Goal: Find specific page/section: Find specific page/section

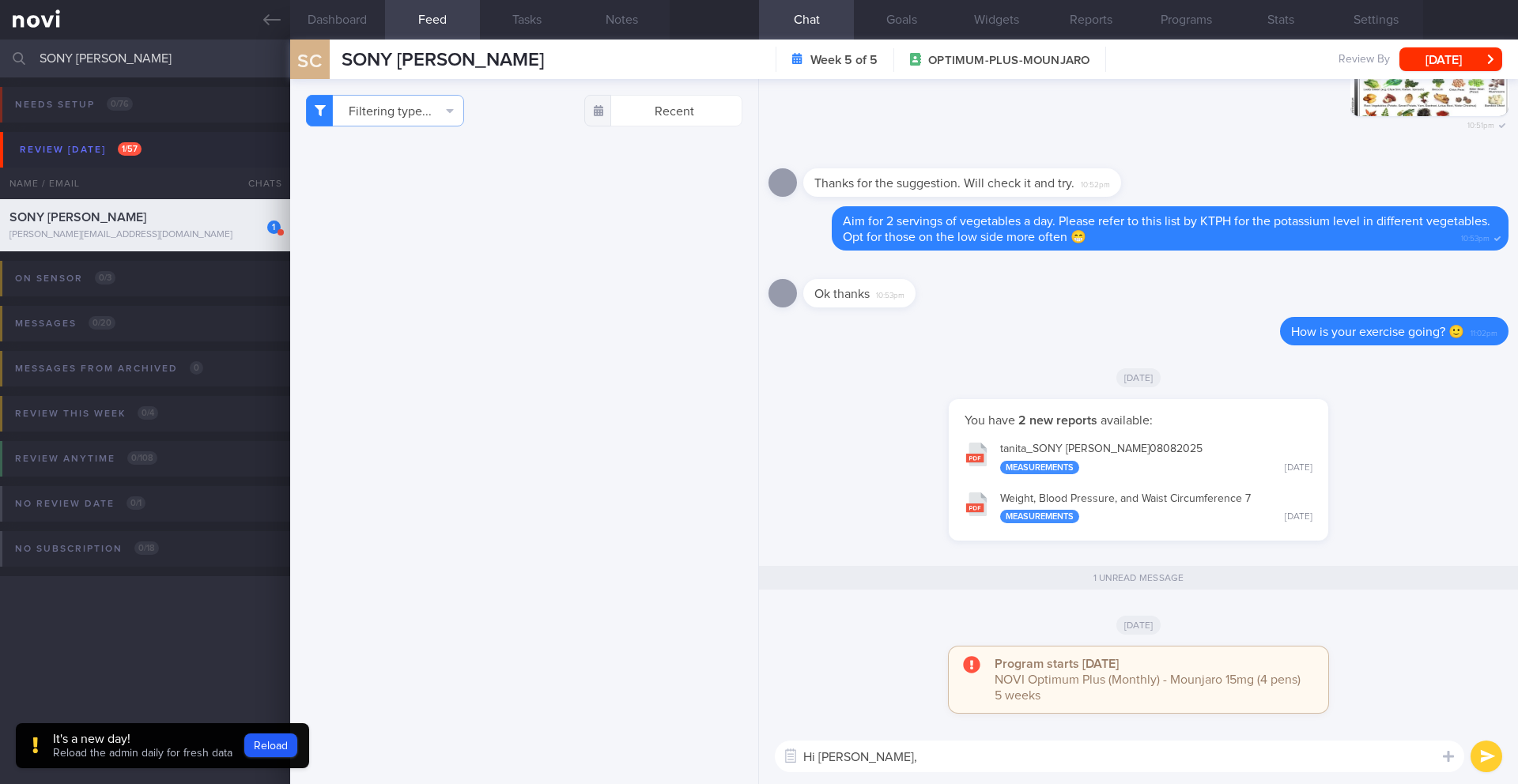
select select "7"
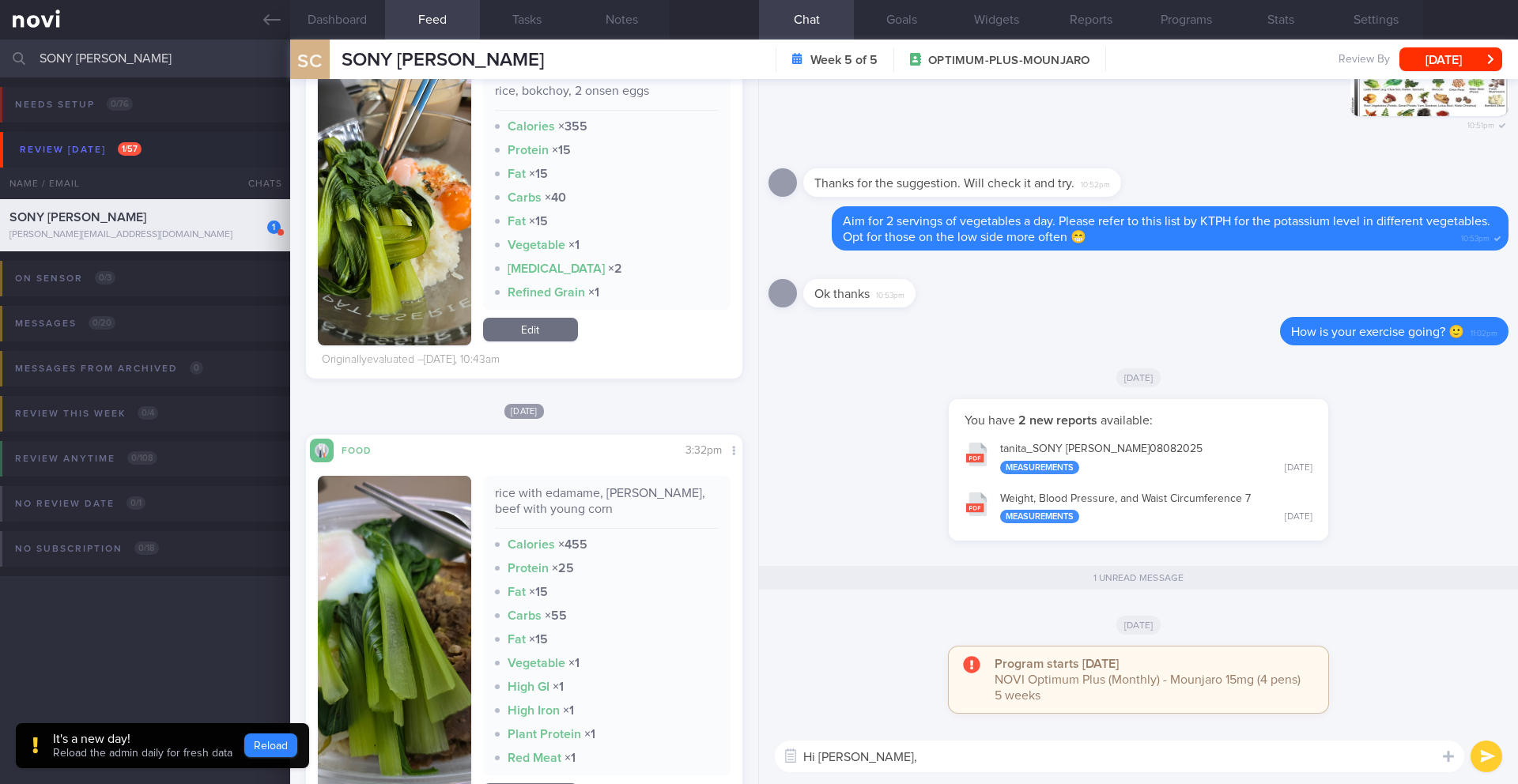
click at [274, 751] on button "Reload" at bounding box center [271, 746] width 53 height 24
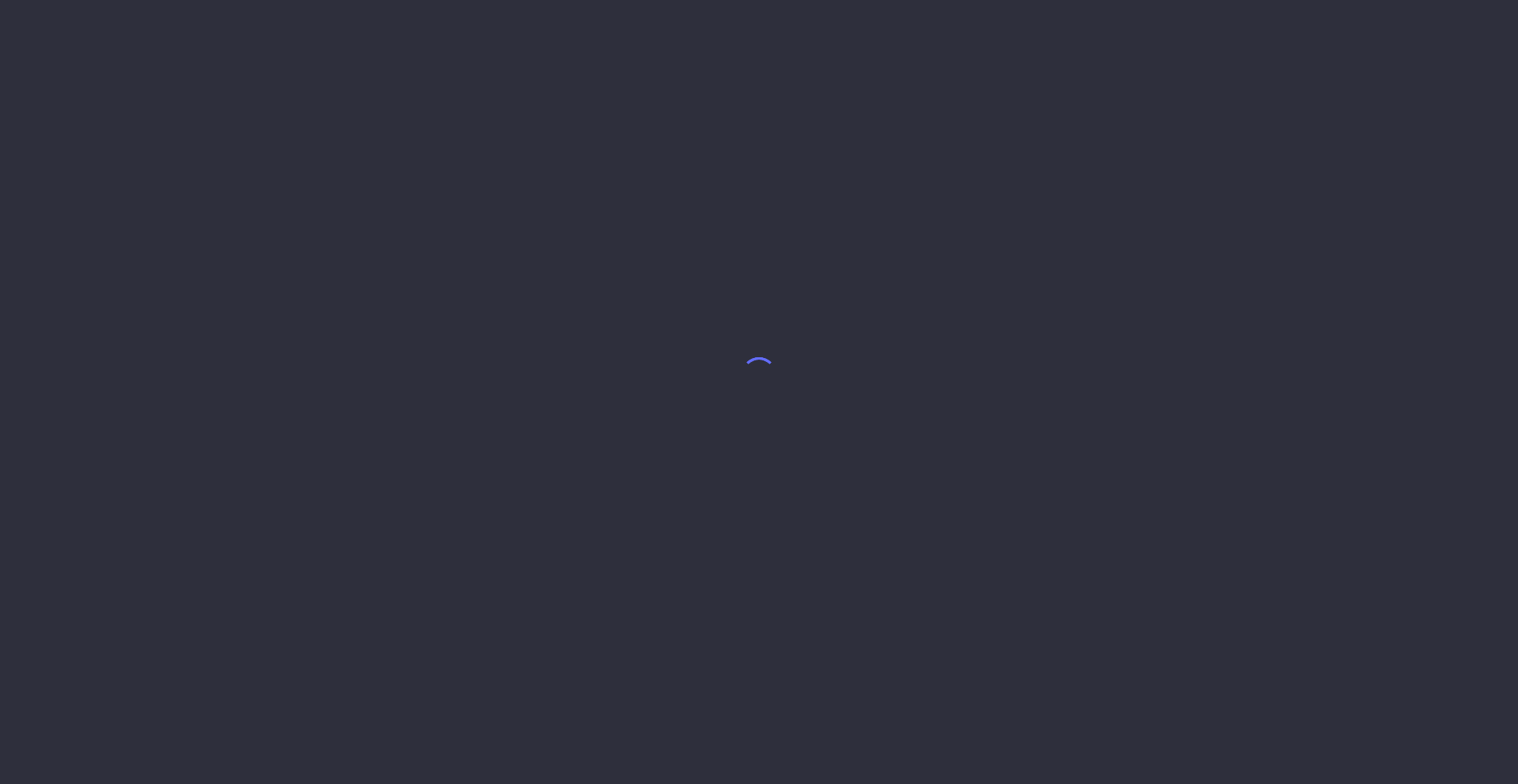
select select "7"
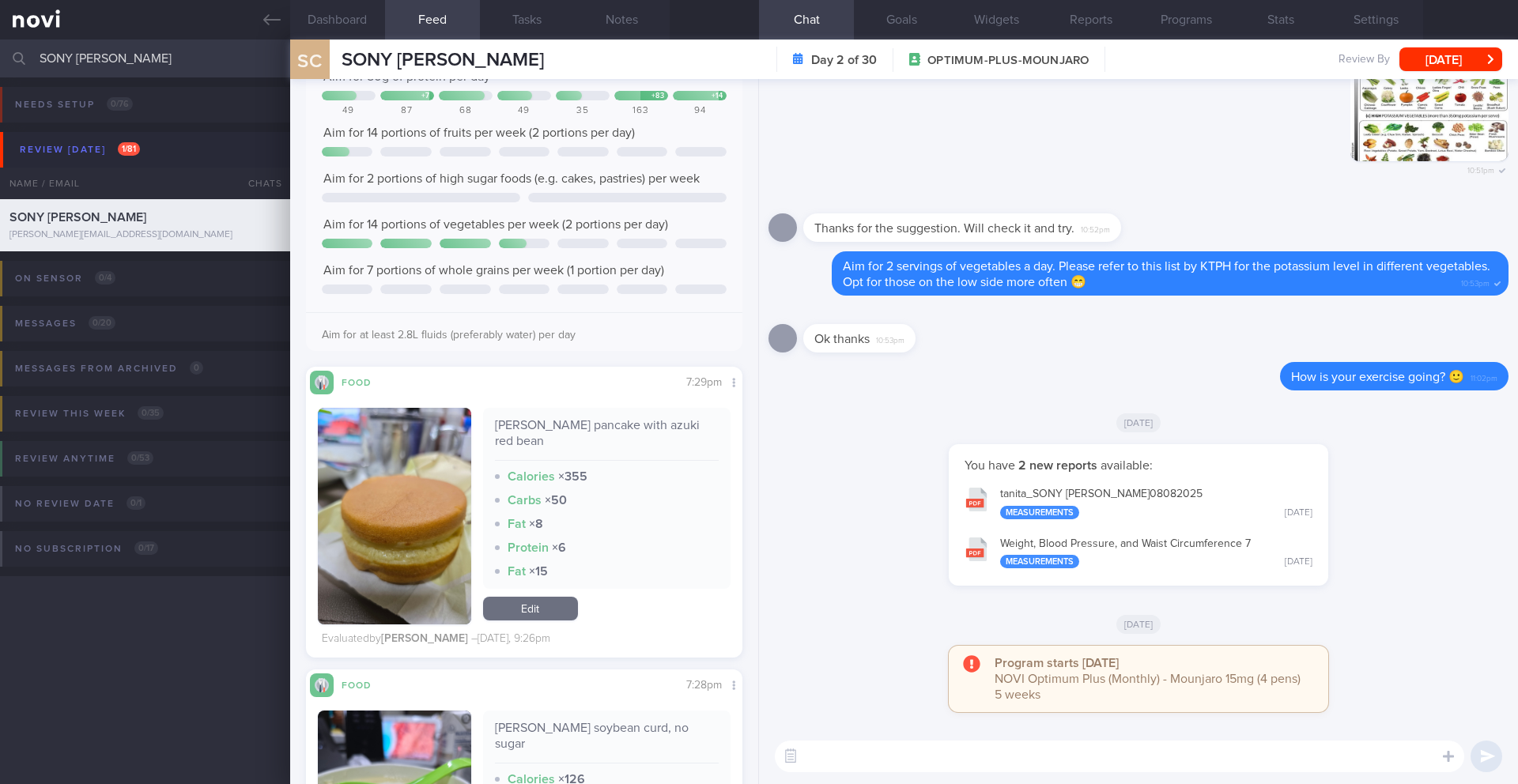
scroll to position [197, 0]
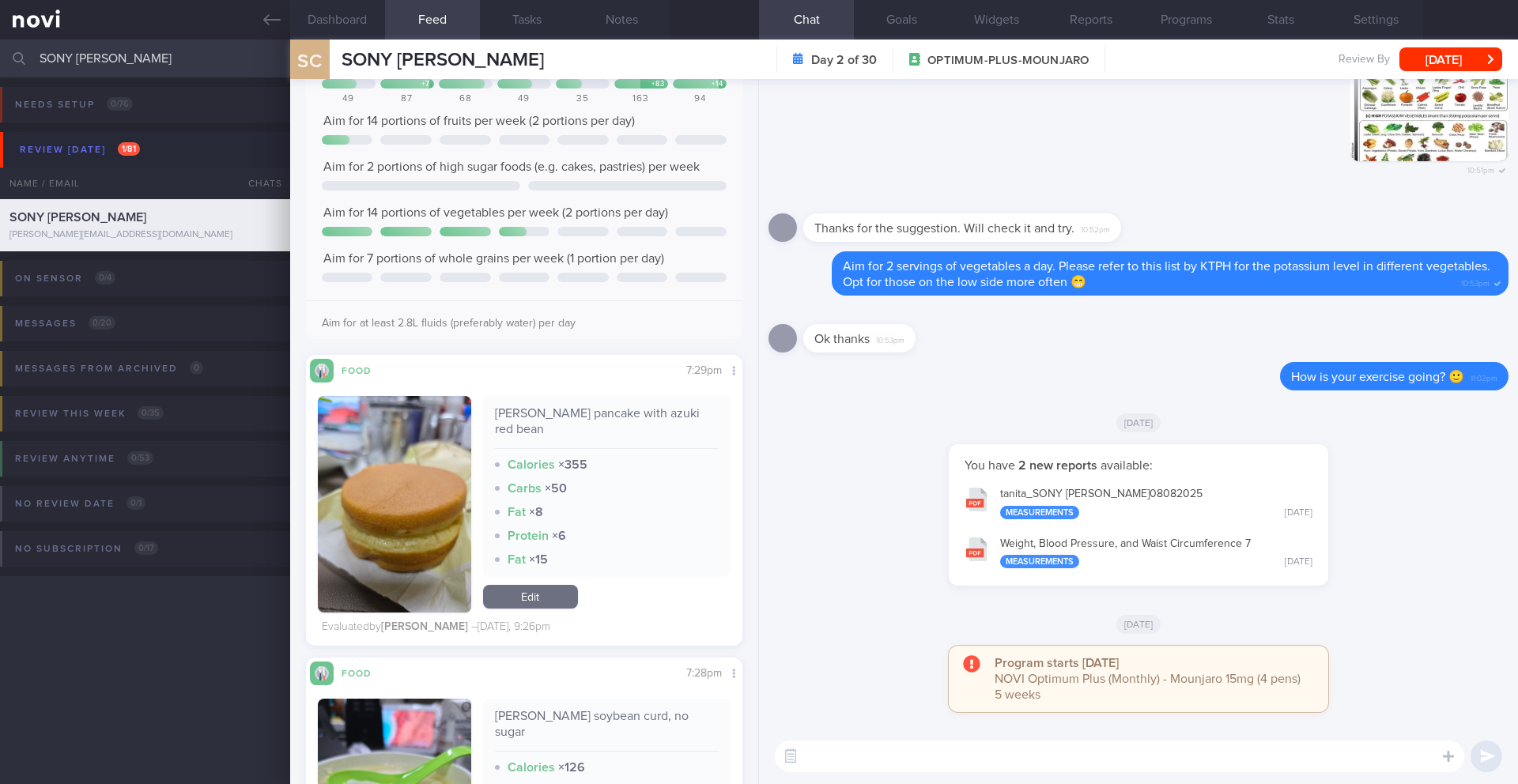
drag, startPoint x: 124, startPoint y: 55, endPoint x: 14, endPoint y: 41, distance: 110.9
click at [14, 41] on div "SONY [PERSON_NAME] Assigned patients Assigned patients All active patients Arch…" at bounding box center [759, 58] width 1518 height 38
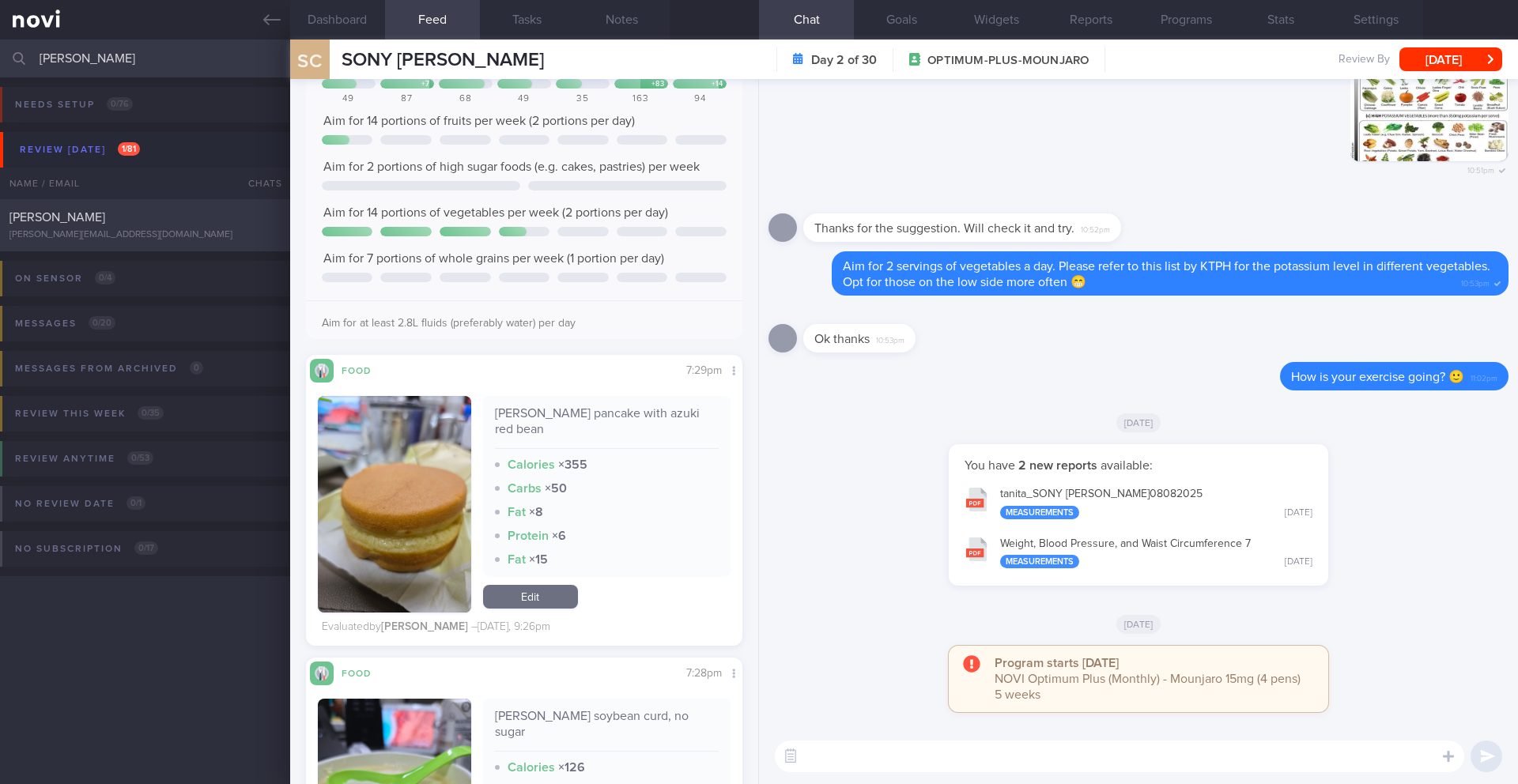
type input "[PERSON_NAME]"
click at [153, 230] on div "[PERSON_NAME][EMAIL_ADDRESS][DOMAIN_NAME]" at bounding box center [145, 235] width 271 height 12
type input "11/8 NEW OP+"
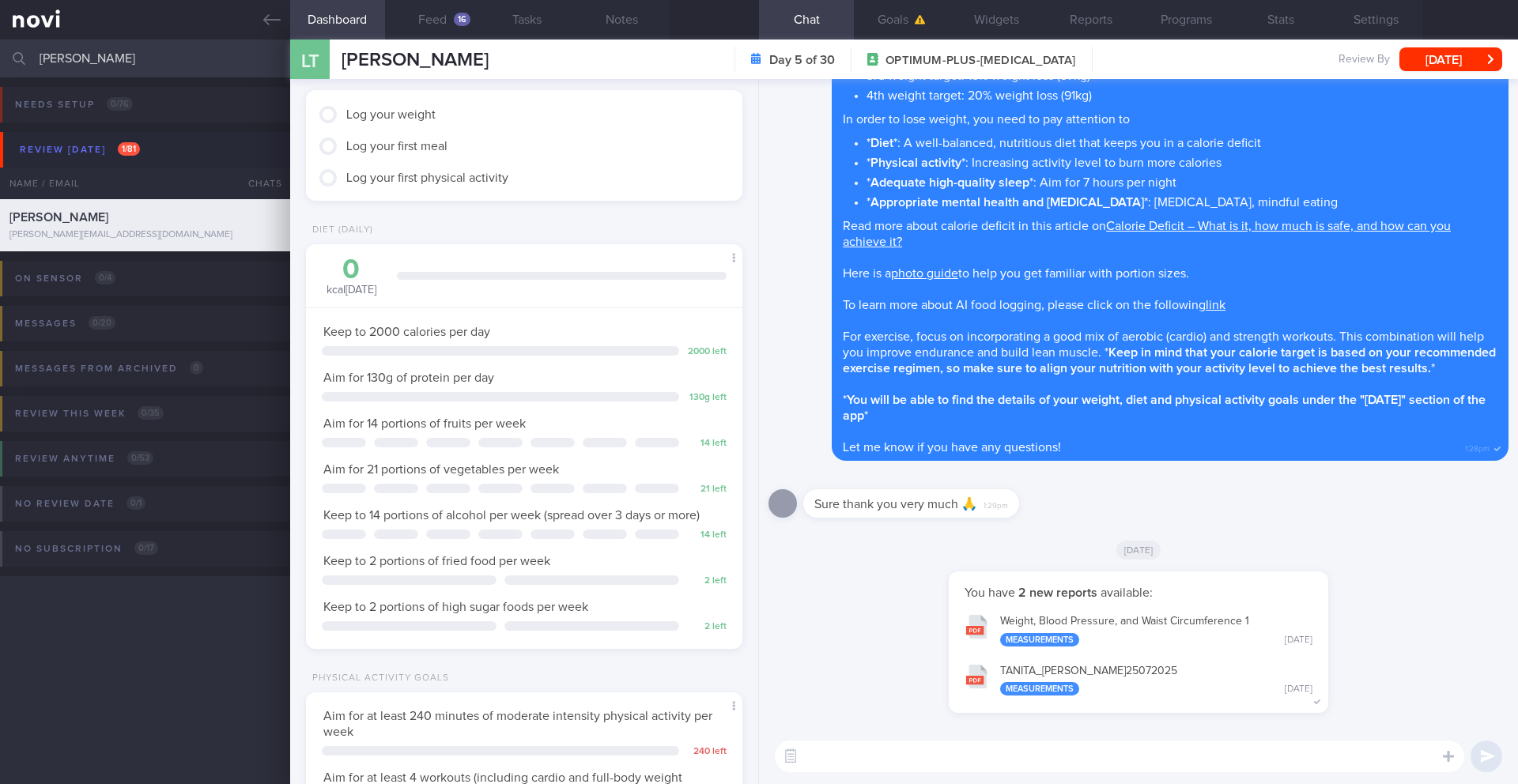
scroll to position [482, 0]
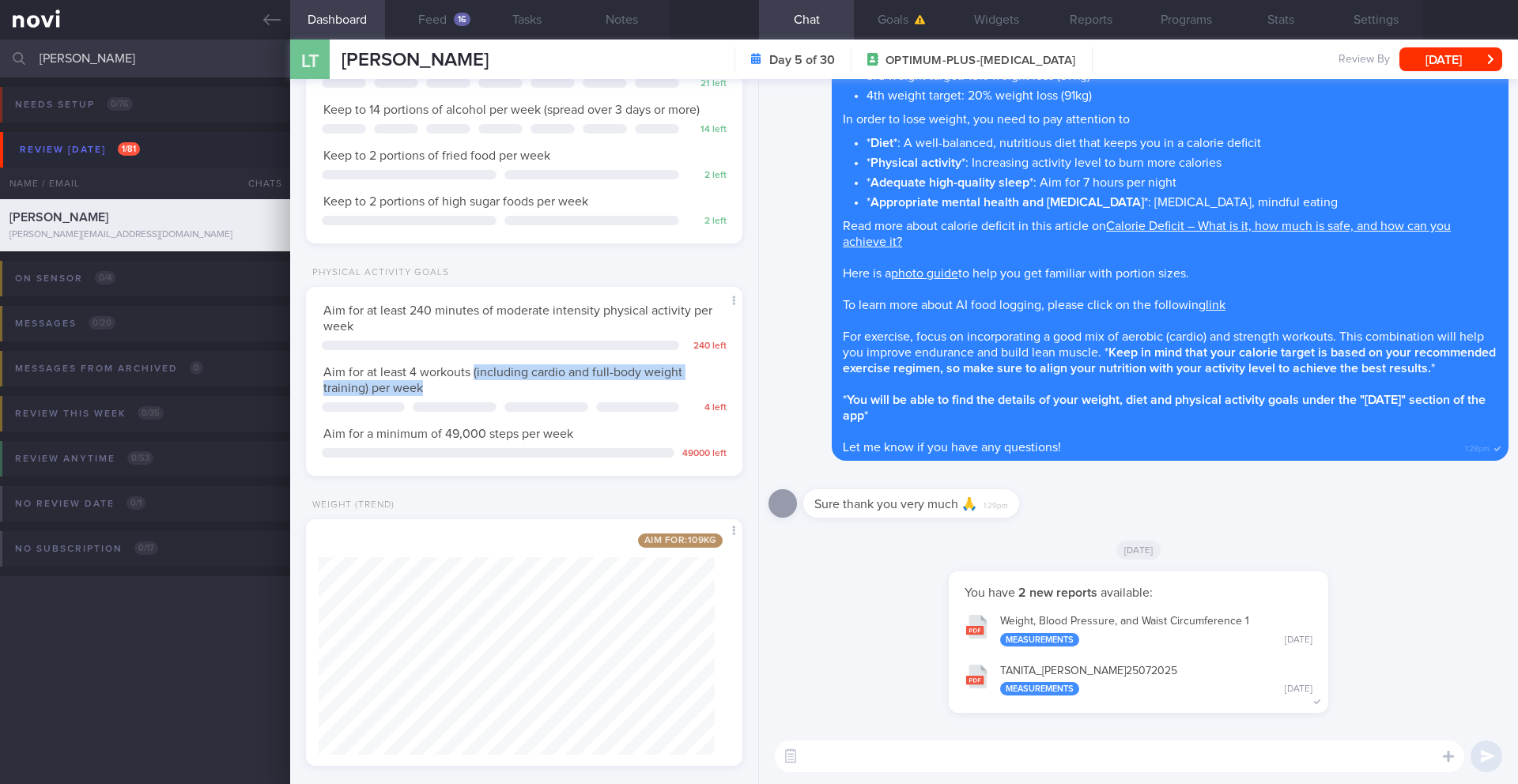
drag, startPoint x: 473, startPoint y: 372, endPoint x: 489, endPoint y: 385, distance: 20.6
click at [489, 385] on div "Aim for at least 4 workouts (including cardio and full-body weight training) pe…" at bounding box center [524, 380] width 405 height 31
copy span "(including cardio and full-body weight training) per week"
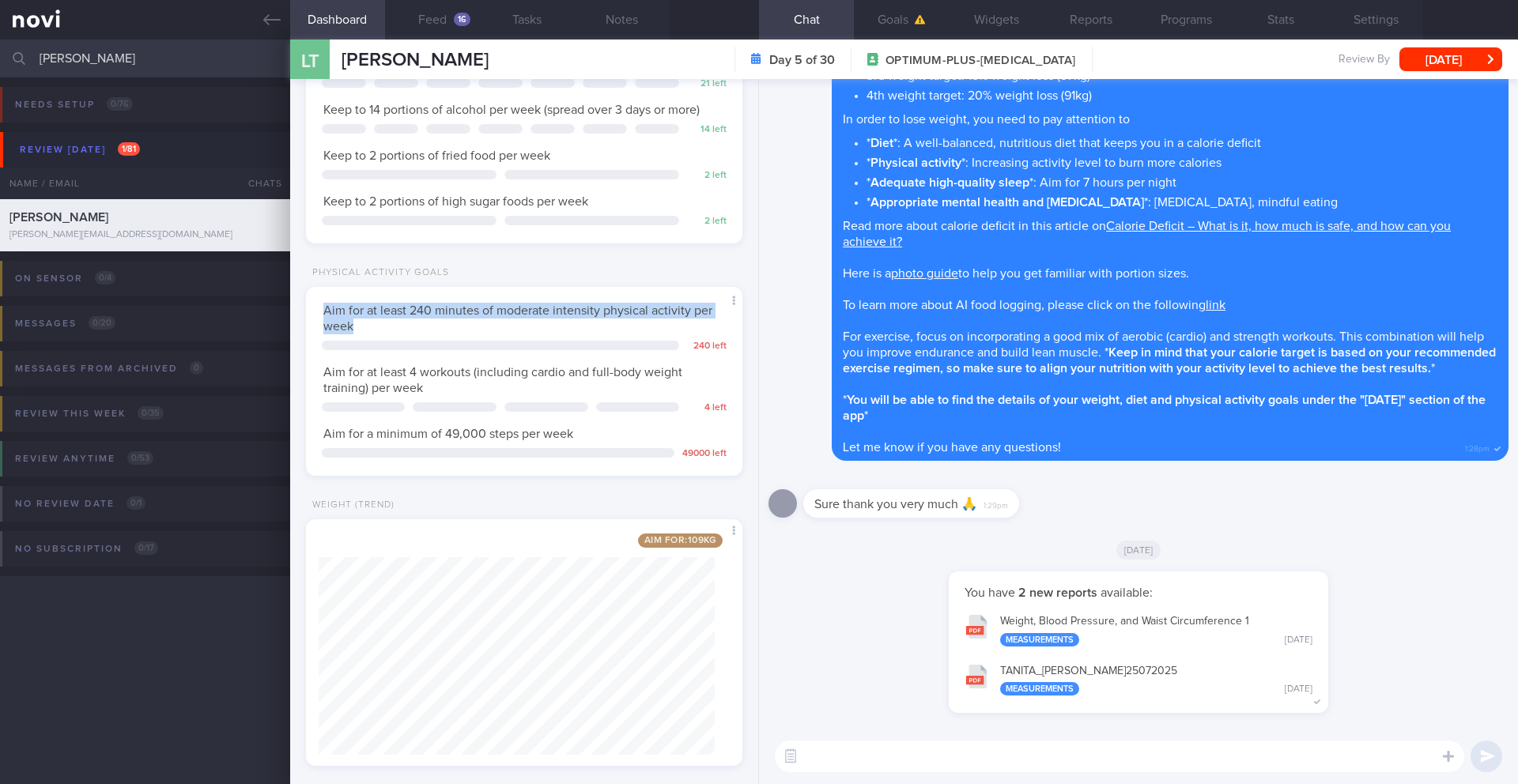
drag, startPoint x: 324, startPoint y: 311, endPoint x: 362, endPoint y: 327, distance: 41.2
click at [362, 327] on div "Aim for at least 240 minutes of moderate intensity physical activity per week" at bounding box center [524, 319] width 405 height 31
copy span "Aim for at least 240 minutes of moderate intensity physical activity per week"
